Goal: Task Accomplishment & Management: Complete application form

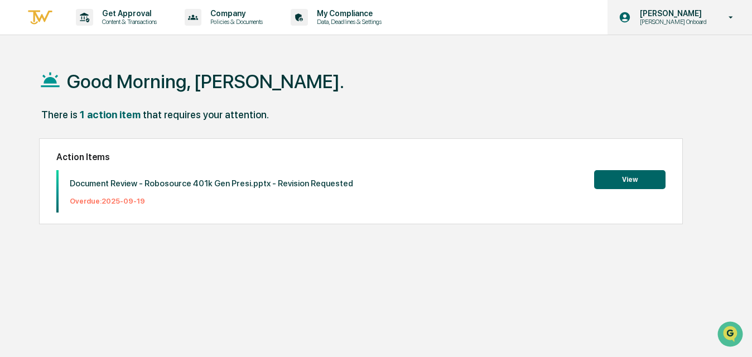
click at [669, 16] on p "[PERSON_NAME]" at bounding box center [671, 13] width 81 height 9
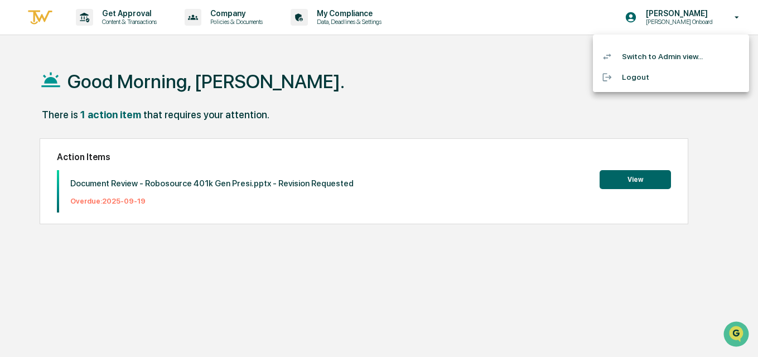
click at [446, 59] on div at bounding box center [379, 178] width 758 height 357
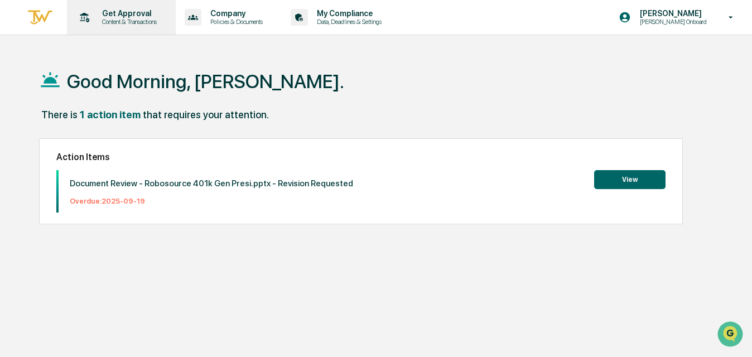
click at [152, 21] on p "Content & Transactions" at bounding box center [127, 22] width 69 height 8
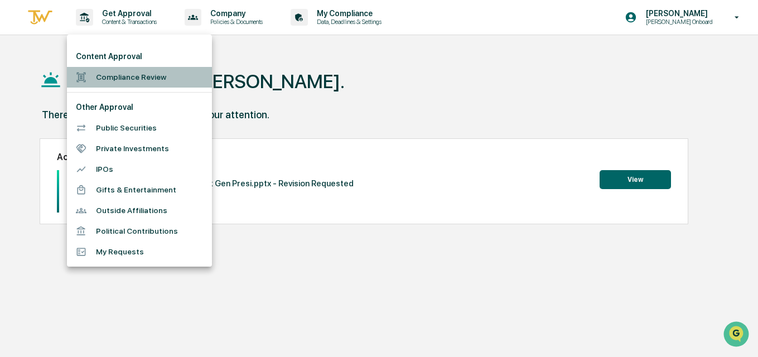
click at [142, 77] on li "Compliance Review" at bounding box center [139, 77] width 145 height 21
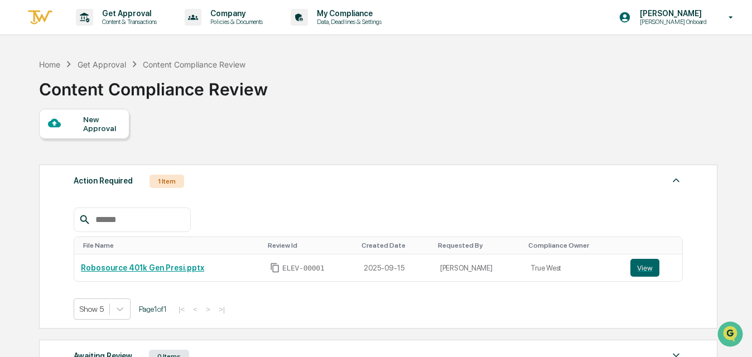
click at [89, 130] on div "New Approval" at bounding box center [101, 124] width 37 height 18
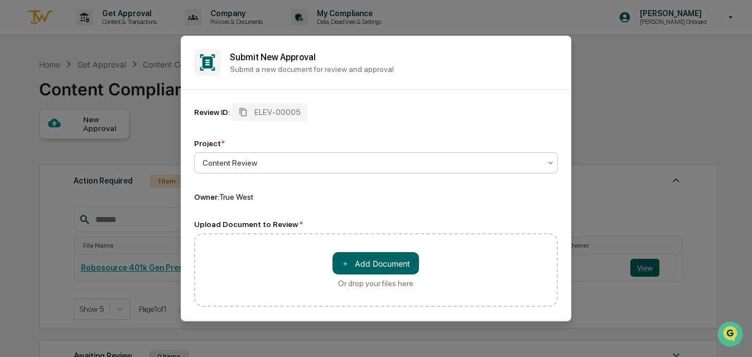
drag, startPoint x: 614, startPoint y: 216, endPoint x: 602, endPoint y: 211, distance: 13.5
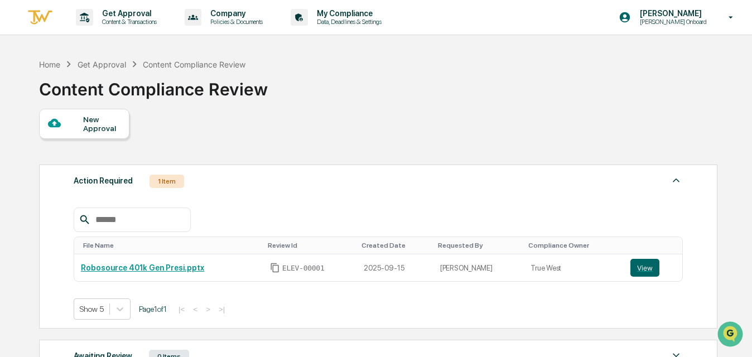
click at [69, 115] on div "New Approval" at bounding box center [84, 124] width 90 height 30
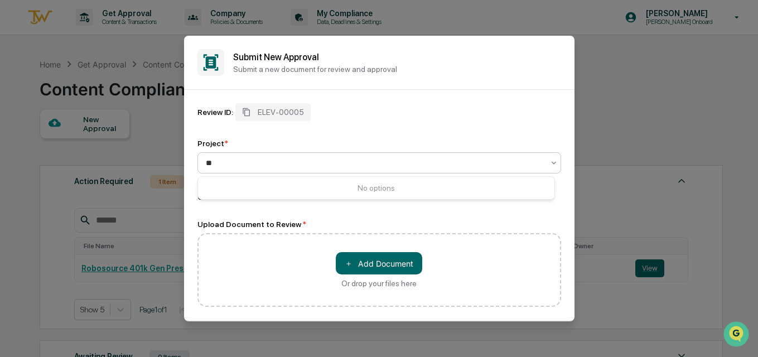
type input "*"
type input "**********"
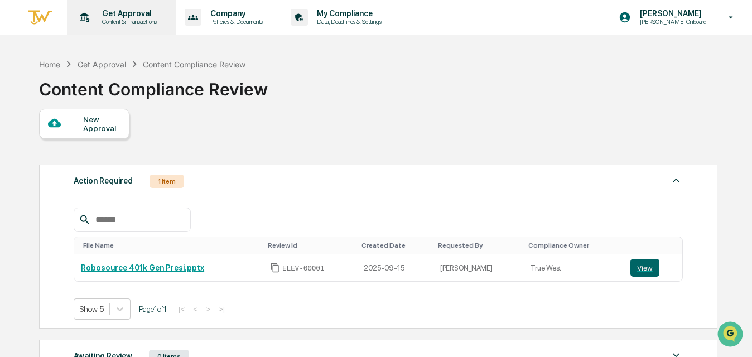
click at [107, 9] on p "Get Approval" at bounding box center [127, 13] width 69 height 9
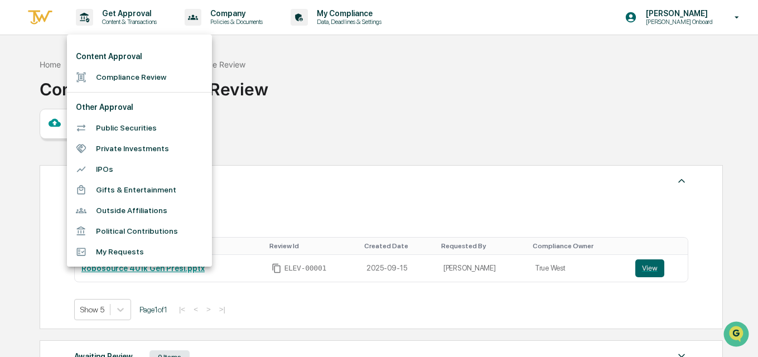
click at [157, 77] on li "Compliance Review" at bounding box center [139, 77] width 145 height 21
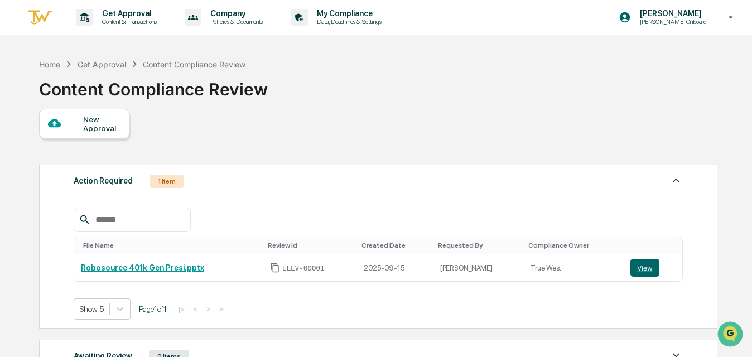
click at [102, 115] on div "New Approval" at bounding box center [101, 124] width 37 height 18
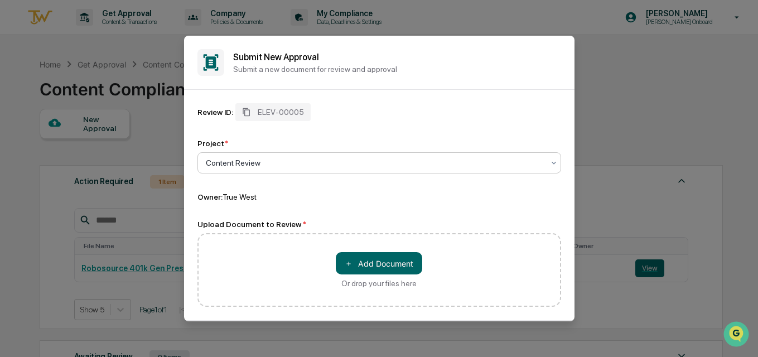
click at [283, 162] on div at bounding box center [375, 162] width 338 height 11
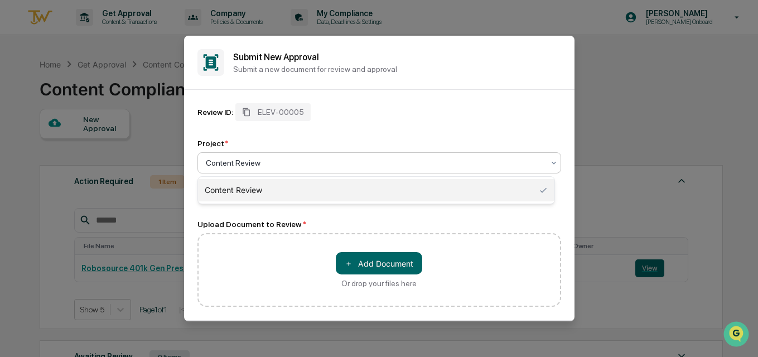
click at [279, 186] on div "Content Review" at bounding box center [376, 190] width 356 height 22
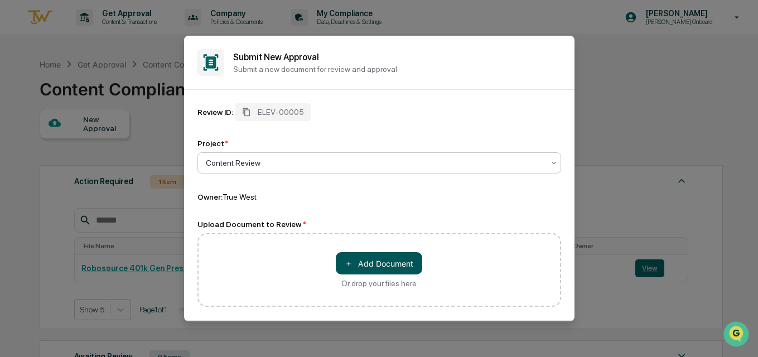
click at [374, 259] on button "＋ Add Document" at bounding box center [379, 263] width 86 height 22
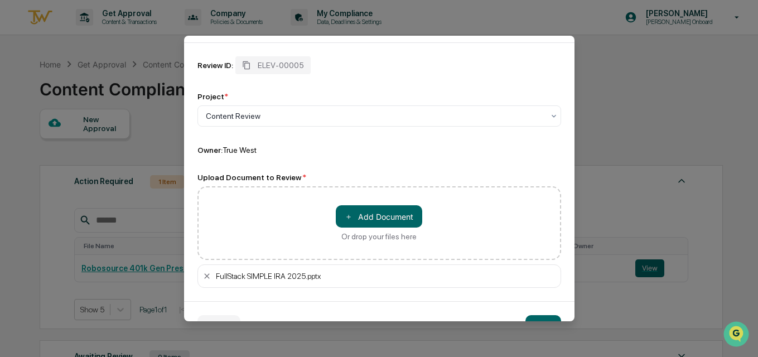
scroll to position [77, 0]
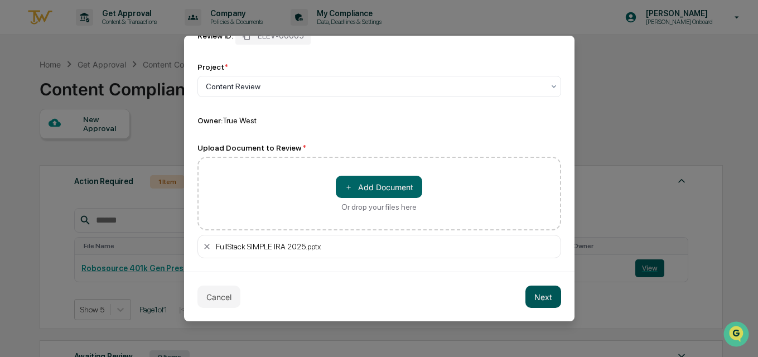
click at [540, 300] on button "Next" at bounding box center [543, 297] width 36 height 22
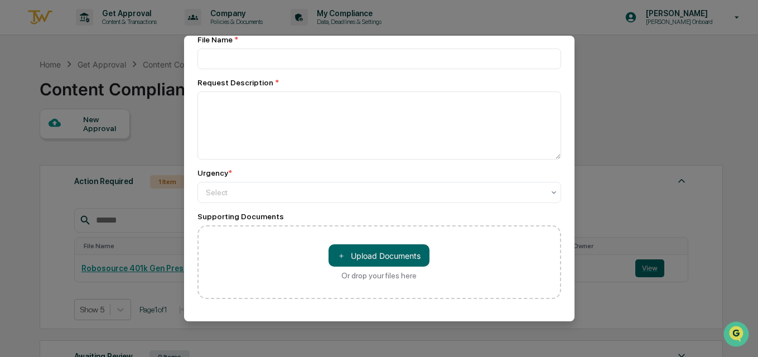
scroll to position [14, 0]
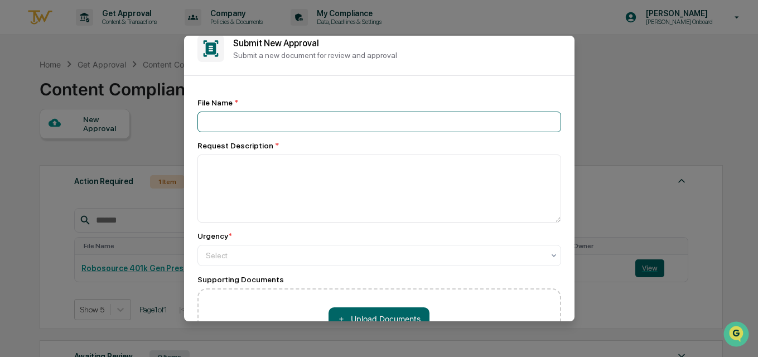
click at [256, 122] on input at bounding box center [379, 122] width 364 height 21
type input "**********"
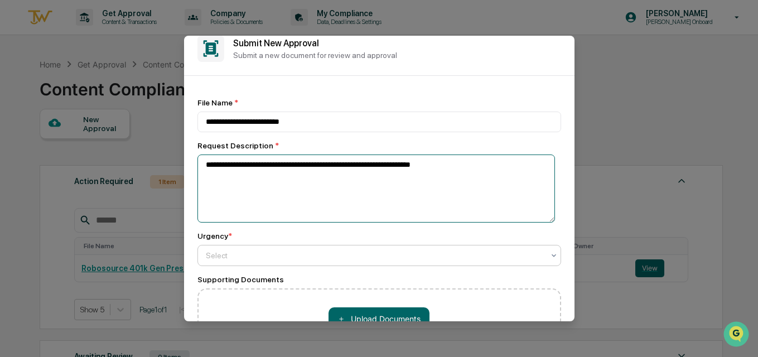
type textarea "**********"
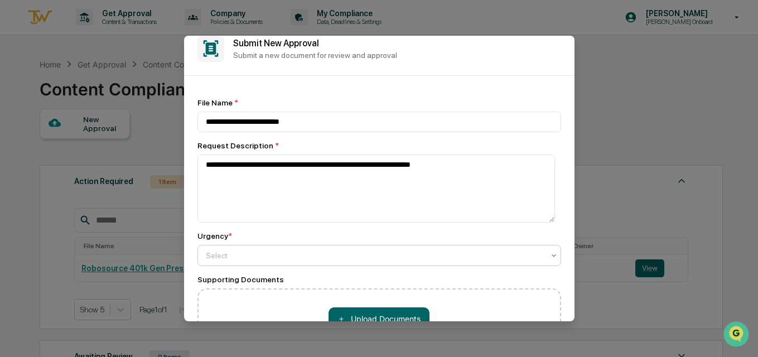
click at [254, 257] on div at bounding box center [375, 255] width 338 height 11
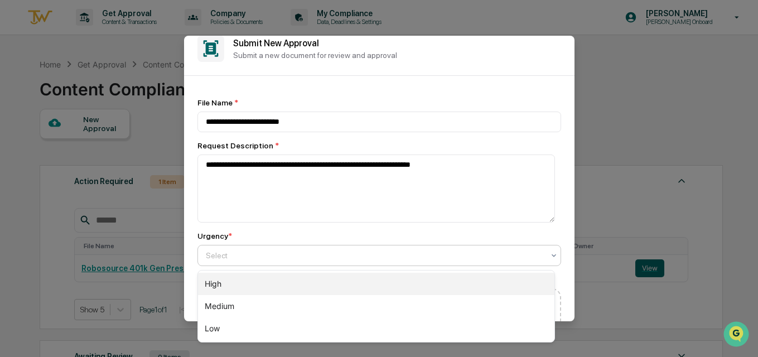
click at [251, 289] on div "High" at bounding box center [376, 284] width 356 height 22
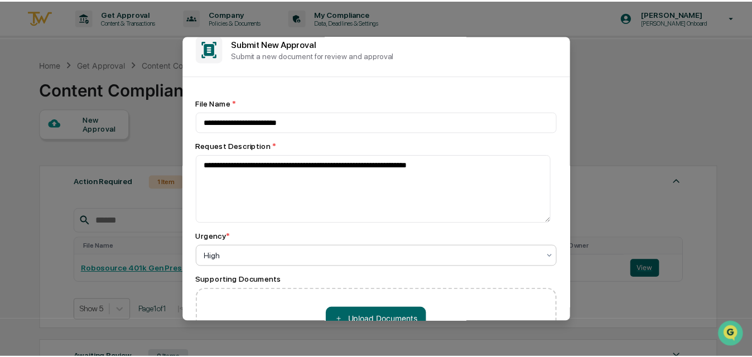
scroll to position [128, 0]
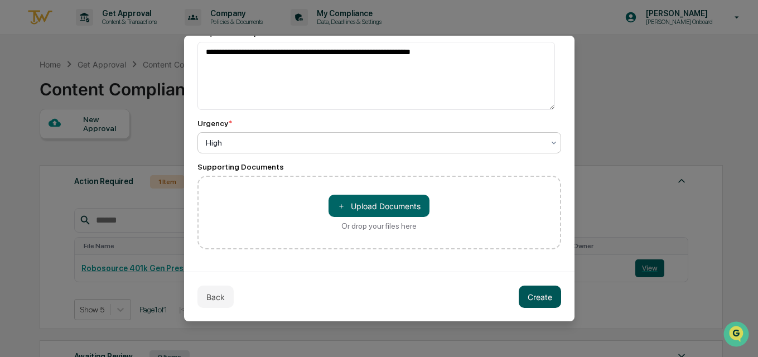
click at [528, 293] on button "Create" at bounding box center [540, 297] width 42 height 22
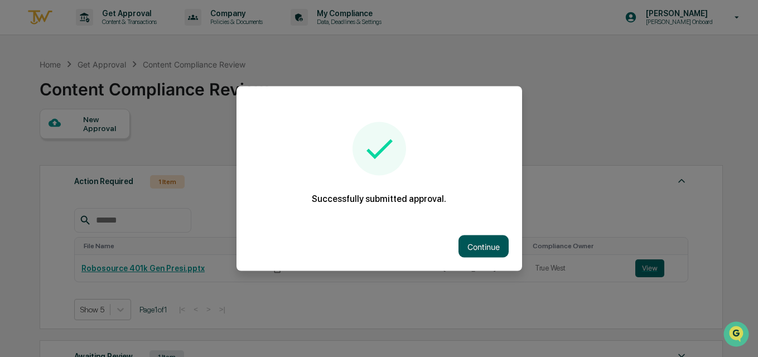
click at [480, 244] on button "Continue" at bounding box center [484, 246] width 50 height 22
